Goal: Task Accomplishment & Management: Manage account settings

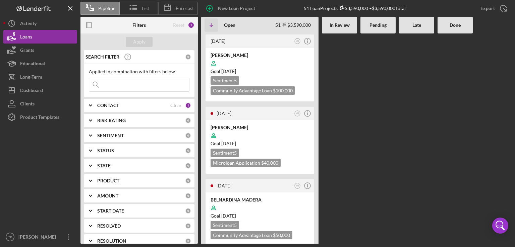
scroll to position [469, 0]
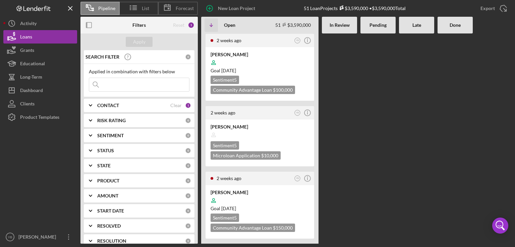
click at [363, 86] on div "[DATE] YB Icon/Info [PERSON_NAME] Goal [DATE] Sentiment 5 Community Advantage L…" at bounding box center [356, 138] width 310 height 210
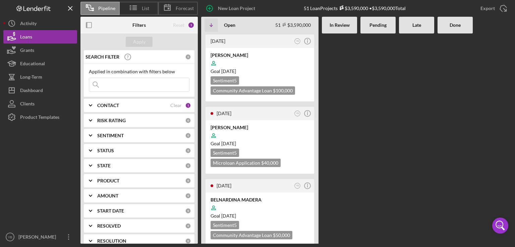
scroll to position [0, 0]
click at [292, 68] on div "Goal [DATE]" at bounding box center [259, 71] width 98 height 7
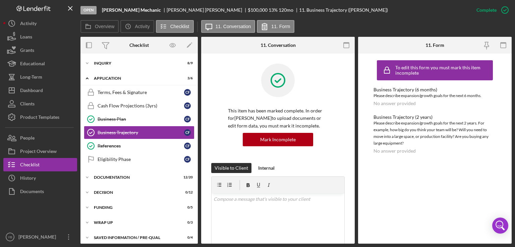
scroll to position [3, 0]
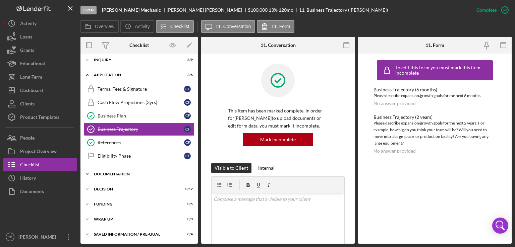
click at [114, 172] on div "Documentation" at bounding box center [141, 174] width 95 height 4
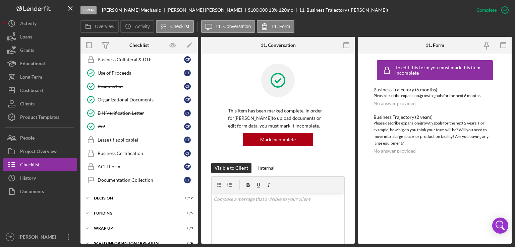
scroll to position [272, 0]
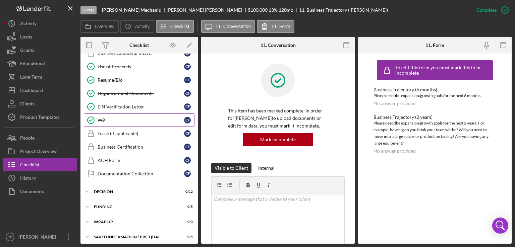
click at [101, 118] on div "W9" at bounding box center [140, 120] width 86 height 5
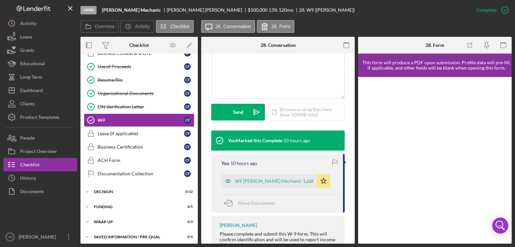
scroll to position [154, 0]
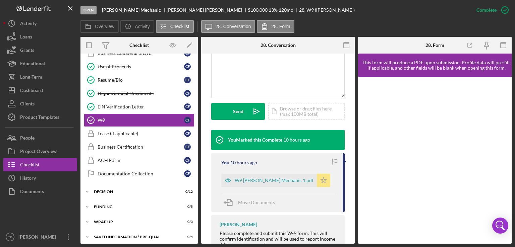
click at [317, 187] on icon "Icon/Star" at bounding box center [323, 180] width 13 height 13
click at [298, 120] on div "Icon/Document Browse or drag files here (max 100MB total) Tap to choose files o…" at bounding box center [306, 111] width 76 height 17
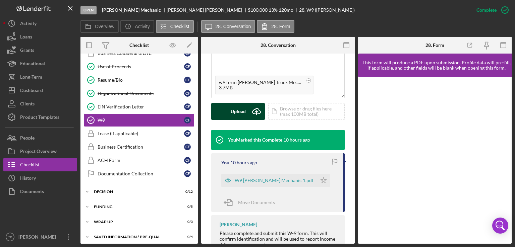
click at [243, 120] on div "Upload" at bounding box center [237, 111] width 15 height 17
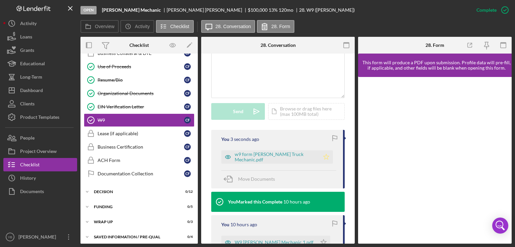
click at [319, 164] on icon "Icon/Star" at bounding box center [325, 156] width 13 height 13
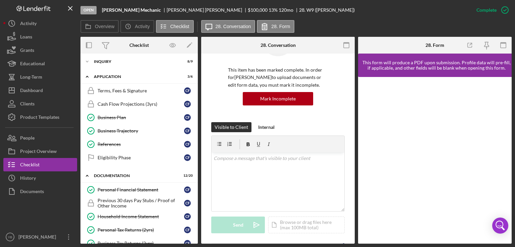
scroll to position [0, 0]
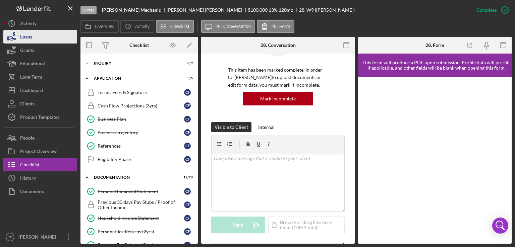
click at [30, 38] on div "Loans" at bounding box center [26, 37] width 12 height 15
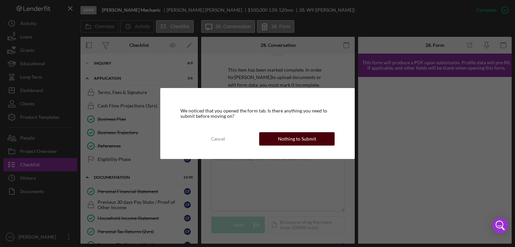
click at [305, 140] on div "Nothing to Submit" at bounding box center [297, 138] width 38 height 13
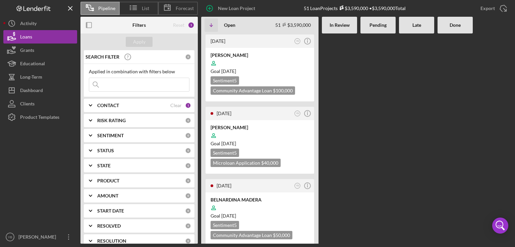
click at [347, 137] on Review at bounding box center [339, 138] width 35 height 210
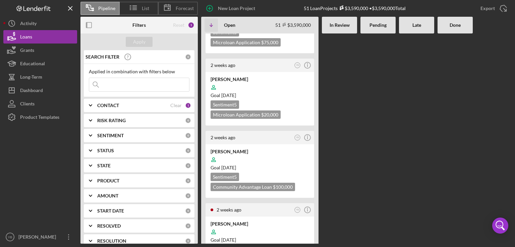
scroll to position [281, 0]
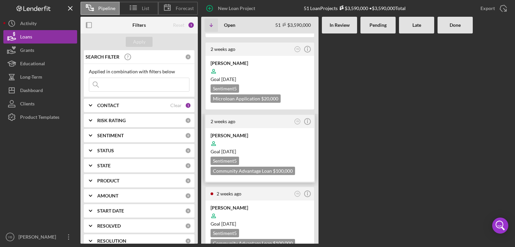
click at [281, 148] on div "Goal [DATE]" at bounding box center [259, 151] width 98 height 7
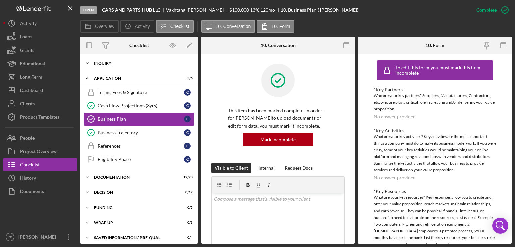
click at [106, 64] on div "Inquiry" at bounding box center [141, 63] width 95 height 4
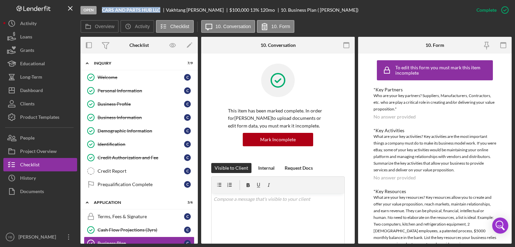
drag, startPoint x: 161, startPoint y: 9, endPoint x: 96, endPoint y: 10, distance: 65.0
click at [96, 10] on div "Open CARS AND PARTS HUB LLC [PERSON_NAME] $100,000 $100,000 13 % 120 mo 10. Bus…" at bounding box center [274, 10] width 389 height 20
copy div "CARS AND PARTS HUB LLC"
drag, startPoint x: 198, startPoint y: 142, endPoint x: 197, endPoint y: 164, distance: 22.5
click at [197, 164] on div "Overview Internal Workflow Stage Open Icon/Dropdown Arrow Archive (can unarchiv…" at bounding box center [295, 140] width 431 height 207
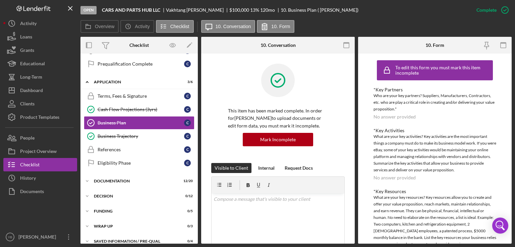
scroll to position [120, 0]
click at [123, 180] on div "Documentation" at bounding box center [141, 182] width 95 height 4
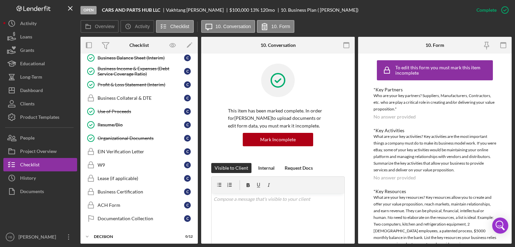
scroll to position [353, 0]
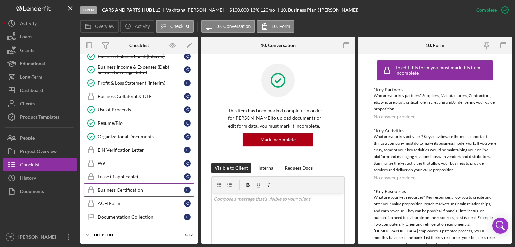
click at [138, 188] on div "Business Certification" at bounding box center [140, 190] width 86 height 5
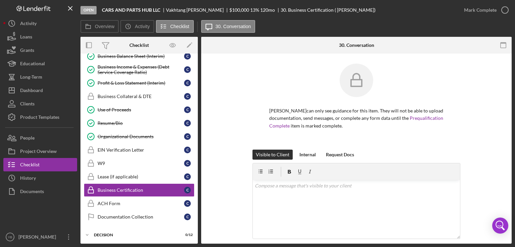
click at [471, 105] on div "[PERSON_NAME] can only see guidance for this item. They will not be able to upl…" at bounding box center [356, 107] width 290 height 86
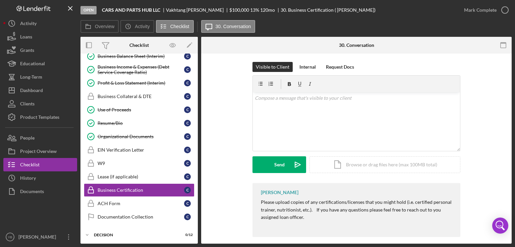
scroll to position [94, 0]
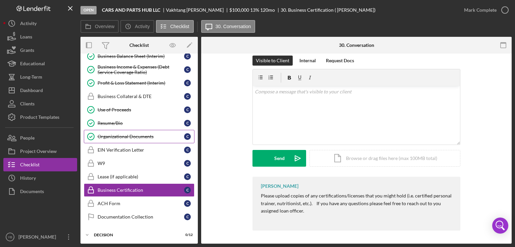
click at [142, 134] on div "Organizational Documents" at bounding box center [140, 136] width 86 height 5
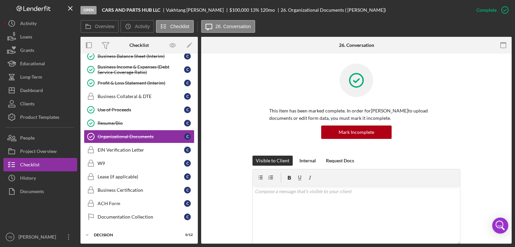
click at [490, 126] on div "This item has been marked complete. In order for [PERSON_NAME] to upload docume…" at bounding box center [356, 110] width 290 height 92
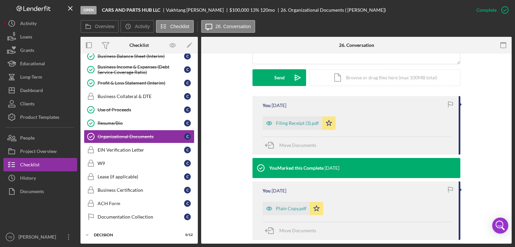
scroll to position [228, 0]
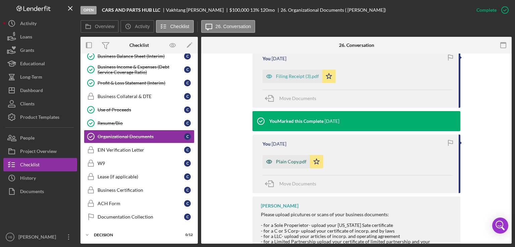
click at [284, 159] on div "Plain Copy.pdf" at bounding box center [291, 161] width 30 height 5
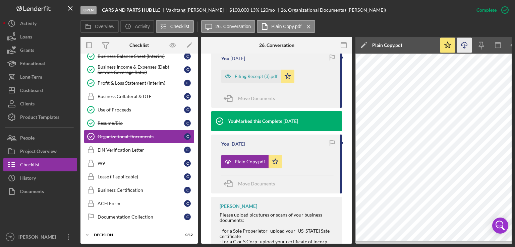
click at [465, 48] on icon "Icon/Download" at bounding box center [464, 45] width 15 height 15
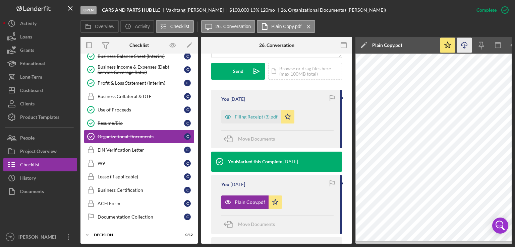
scroll to position [193, 0]
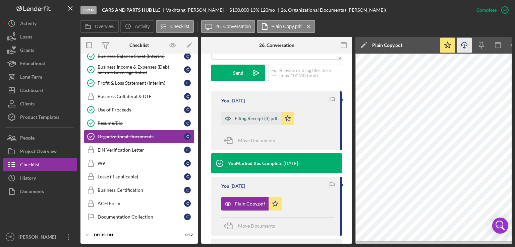
click at [264, 118] on div "Filing Receipt (3).pdf" at bounding box center [255, 118] width 43 height 5
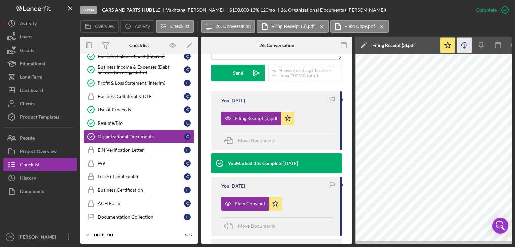
click at [465, 47] on icon "Icon/Download" at bounding box center [464, 45] width 15 height 15
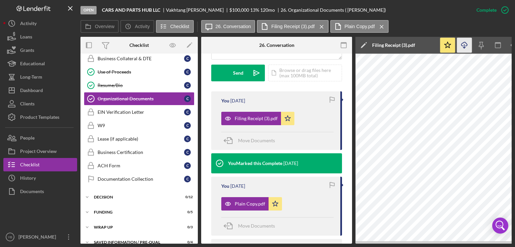
scroll to position [393, 0]
